Goal: Find specific page/section

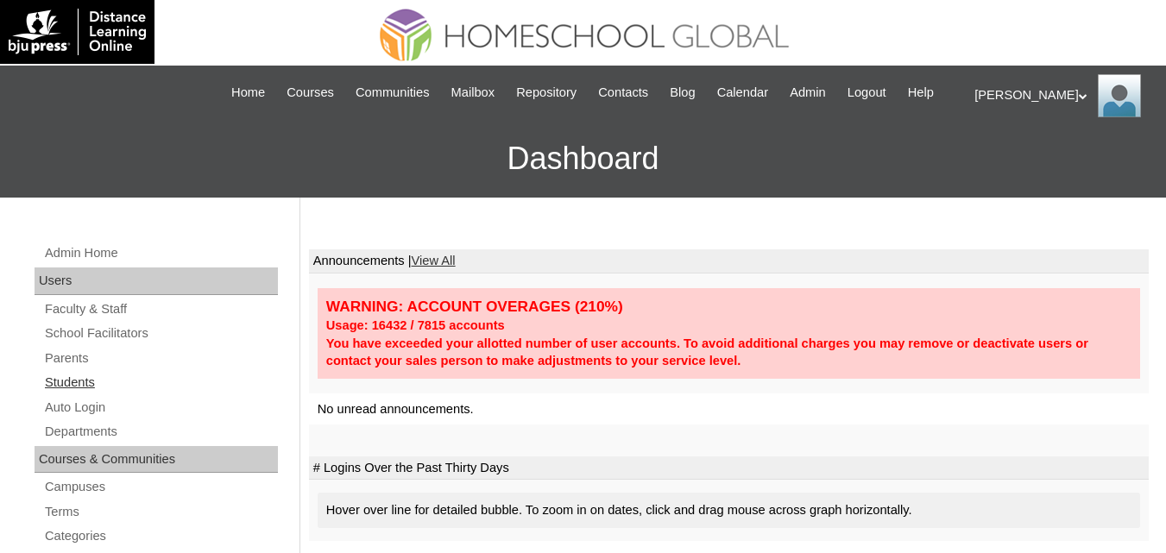
click at [65, 394] on link "Students" at bounding box center [160, 383] width 235 height 22
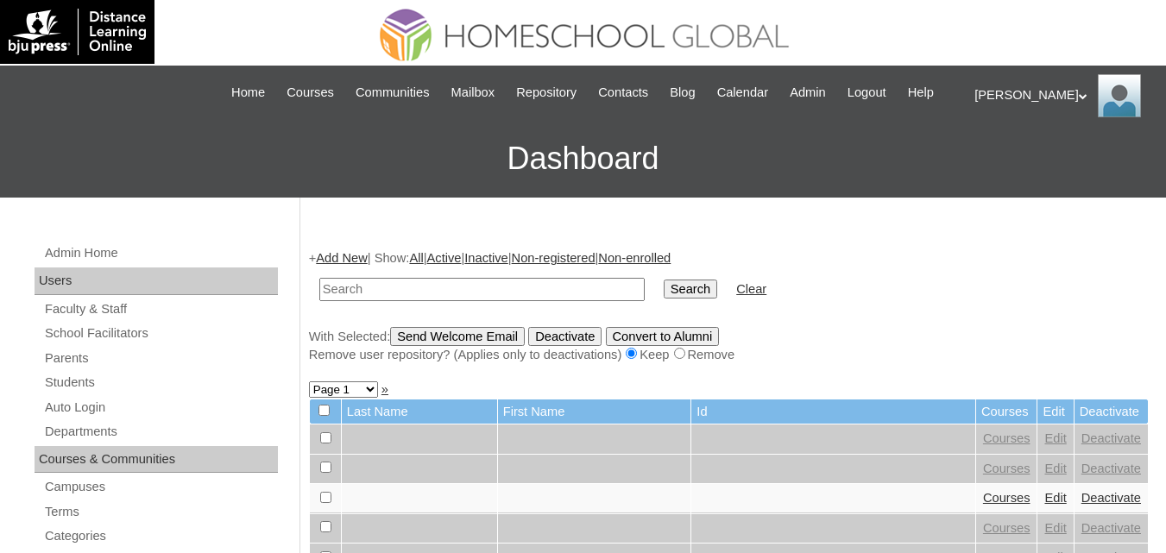
click at [366, 301] on input "text" at bounding box center [481, 289] width 325 height 23
drag, startPoint x: 366, startPoint y: 309, endPoint x: 685, endPoint y: 298, distance: 319.6
click at [424, 301] on input "[PERSON_NAME]" at bounding box center [481, 289] width 325 height 23
type input "[PERSON_NAME]"
click at [664, 299] on input "Search" at bounding box center [691, 289] width 54 height 19
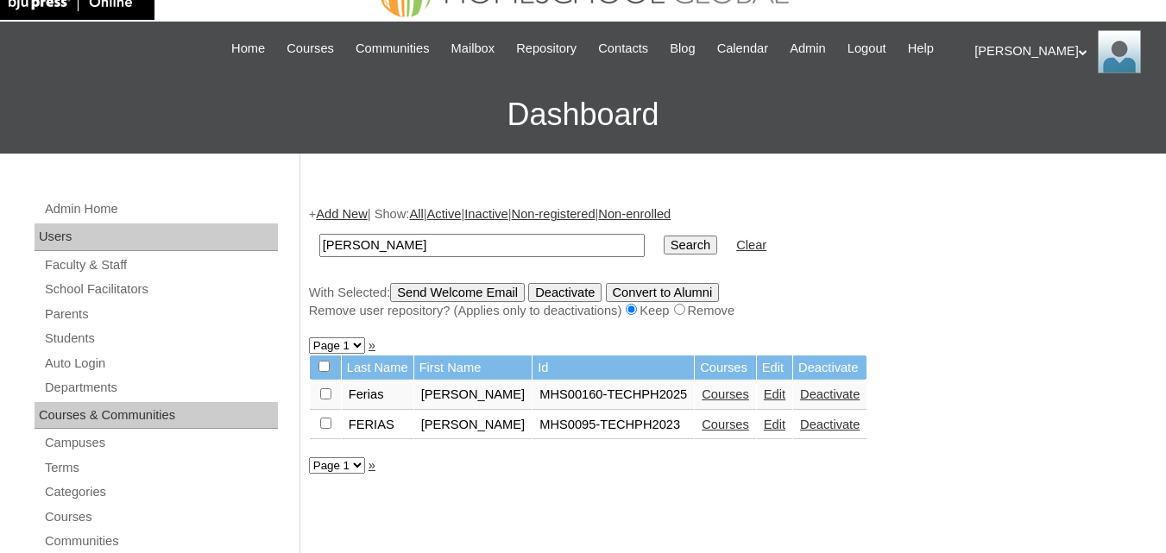
scroll to position [173, 0]
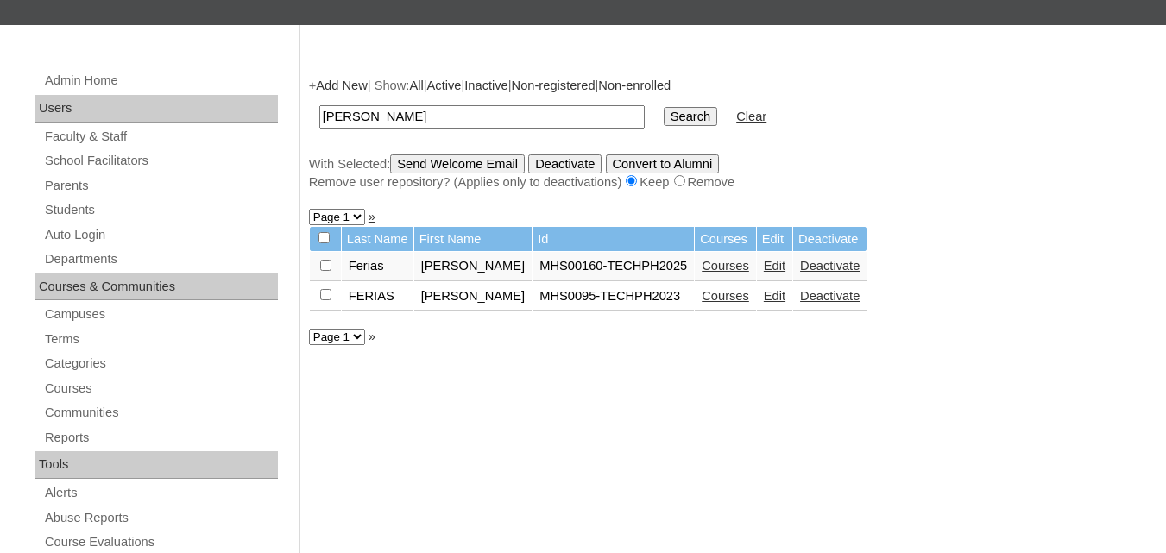
click at [707, 273] on link "Courses" at bounding box center [725, 266] width 47 height 14
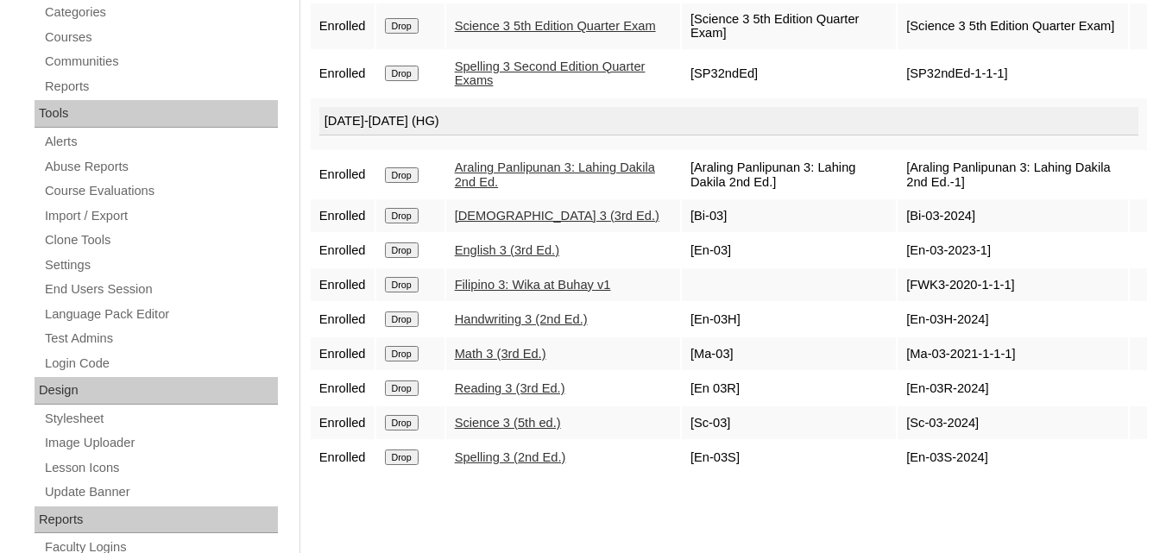
scroll to position [518, 0]
